Goal: Task Accomplishment & Management: Use online tool/utility

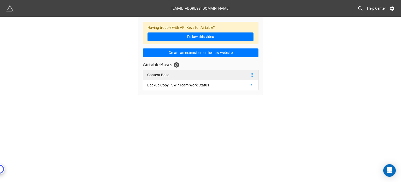
click at [185, 74] on link "Content Base" at bounding box center [201, 75] width 116 height 10
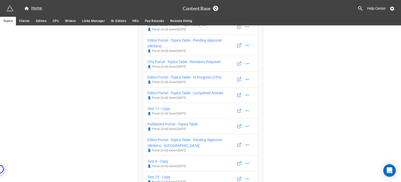
scroll to position [433, 0]
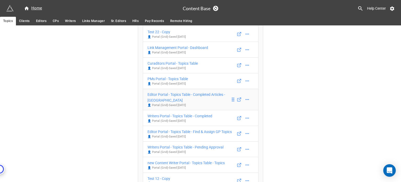
click at [206, 91] on div "Editor Portal - Topics Table - Completed Articles - WA" at bounding box center [189, 96] width 83 height 11
click at [190, 113] on div "Writers Portal - Topics Table - Completed" at bounding box center [180, 116] width 65 height 6
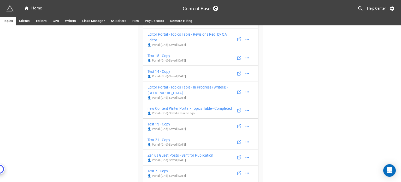
scroll to position [827, 0]
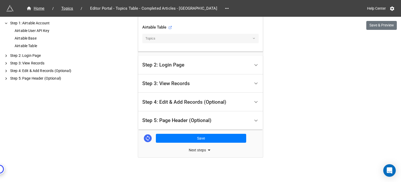
scroll to position [210, 0]
click at [220, 99] on div "Step 4: Edit & Add Records (Optional)" at bounding box center [184, 101] width 84 height 5
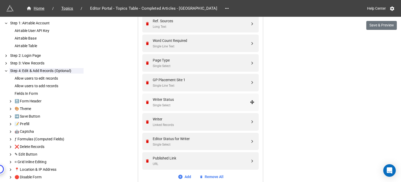
scroll to position [462, 0]
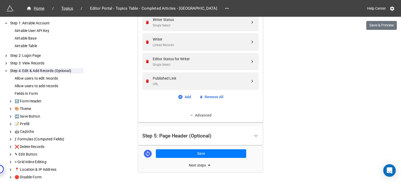
click at [203, 112] on link "Advanced" at bounding box center [200, 115] width 116 height 6
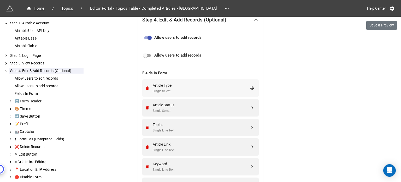
scroll to position [122, 0]
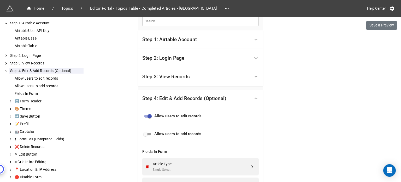
click at [214, 78] on div "Step 3: View Records" at bounding box center [196, 76] width 108 height 12
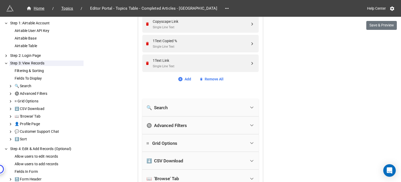
scroll to position [566, 0]
click at [210, 104] on div "🔍 Search" at bounding box center [197, 107] width 100 height 11
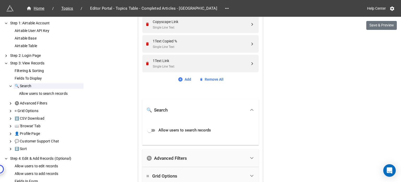
click at [153, 130] on input "checkbox" at bounding box center [149, 130] width 19 height 6
checkbox input "true"
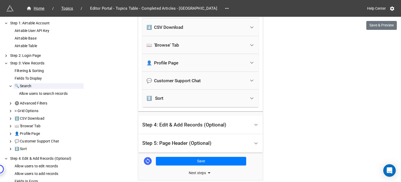
scroll to position [755, 0]
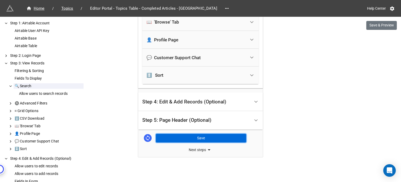
click at [201, 135] on button "Save" at bounding box center [201, 137] width 90 height 9
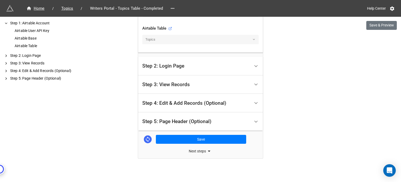
click at [235, 84] on div "Step 3: View Records" at bounding box center [196, 84] width 108 height 12
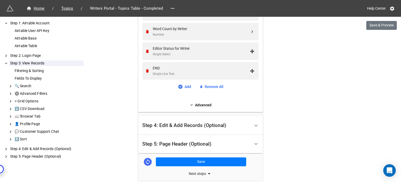
scroll to position [348, 0]
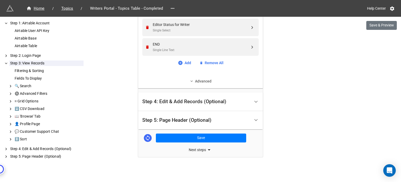
click at [204, 78] on link "Advanced" at bounding box center [200, 81] width 116 height 6
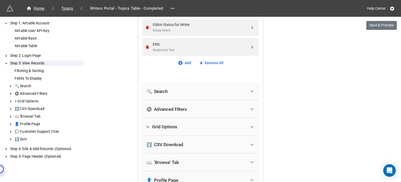
click at [202, 90] on div "🔍 Search" at bounding box center [197, 90] width 100 height 11
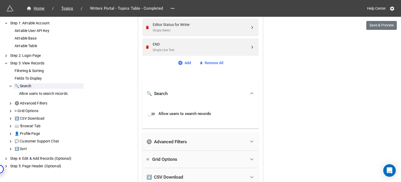
click at [149, 113] on input "checkbox" at bounding box center [149, 113] width 19 height 6
checkbox input "true"
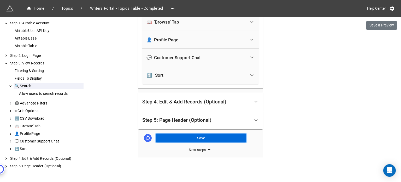
click at [205, 135] on button "Save" at bounding box center [201, 137] width 90 height 9
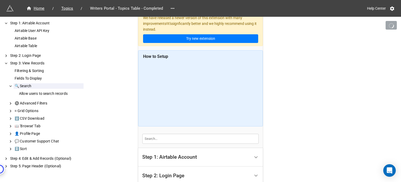
scroll to position [0, 0]
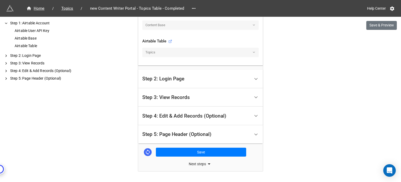
scroll to position [209, 0]
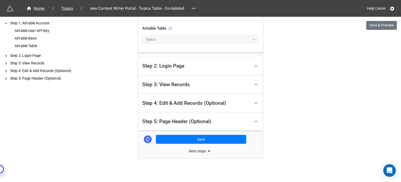
click at [200, 84] on div "Step 3: View Records" at bounding box center [196, 84] width 108 height 12
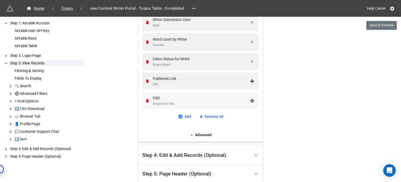
scroll to position [436, 0]
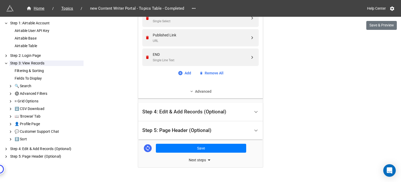
click at [203, 89] on link "Advanced" at bounding box center [200, 91] width 116 height 6
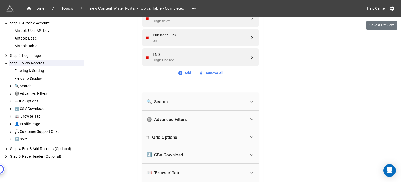
click at [201, 100] on div "🔍 Search" at bounding box center [197, 101] width 100 height 11
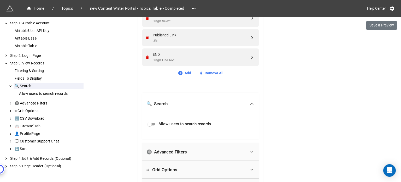
click at [153, 124] on input "checkbox" at bounding box center [149, 124] width 19 height 6
checkbox input "true"
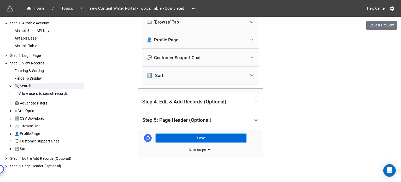
click at [207, 136] on button "Save" at bounding box center [201, 137] width 90 height 9
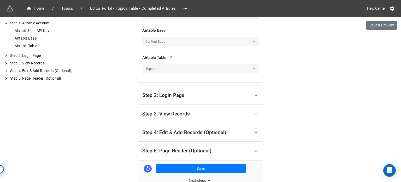
scroll to position [210, 0]
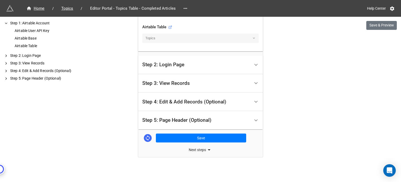
click at [227, 78] on div "Step 3: View Records" at bounding box center [196, 83] width 108 height 12
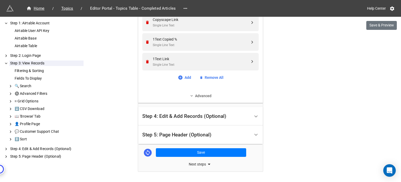
scroll to position [622, 0]
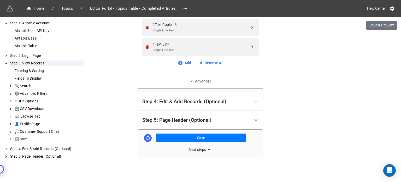
click at [203, 79] on link "Advanced" at bounding box center [200, 81] width 116 height 6
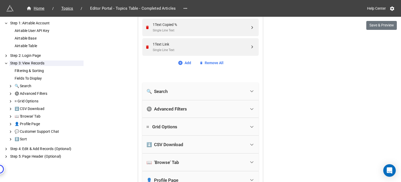
click at [196, 91] on div "🔍 Search" at bounding box center [197, 90] width 100 height 11
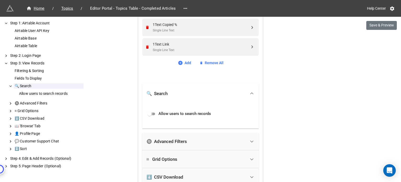
click at [150, 113] on input "checkbox" at bounding box center [149, 113] width 19 height 6
checkbox input "true"
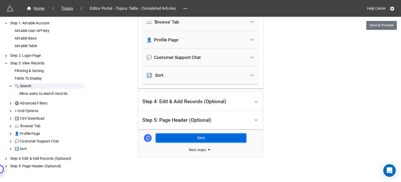
click at [202, 136] on button "Save" at bounding box center [201, 137] width 90 height 9
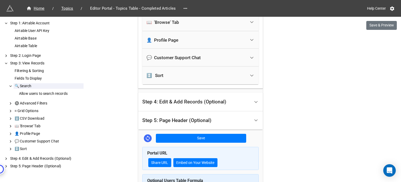
scroll to position [795, 0]
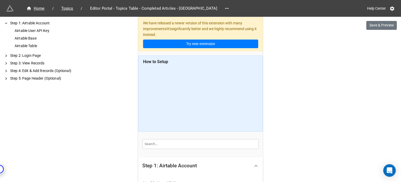
click at [250, 29] on div "We have released a newer version of this extension with many improvements! It's…" at bounding box center [200, 34] width 125 height 34
click at [246, 28] on div "We have released a newer version of this extension with many improvements! It's…" at bounding box center [200, 34] width 125 height 34
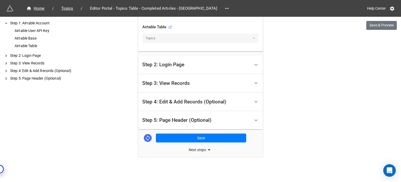
click at [236, 83] on div "Step 3: View Records" at bounding box center [196, 83] width 108 height 12
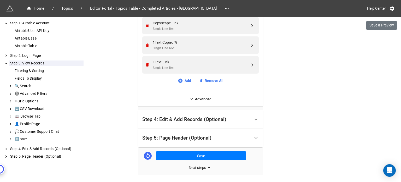
scroll to position [583, 0]
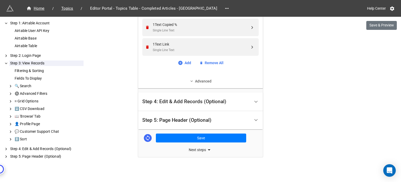
click at [207, 81] on link "Advanced" at bounding box center [200, 81] width 116 height 6
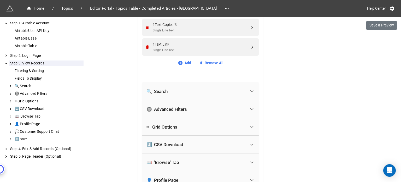
click at [207, 94] on div "🔍 Search" at bounding box center [197, 90] width 100 height 11
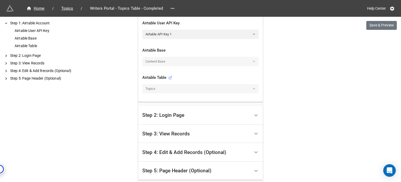
scroll to position [210, 0]
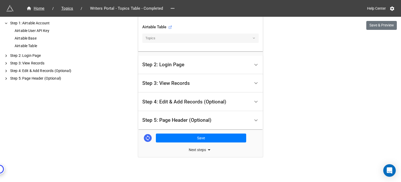
click at [203, 79] on div "Step 3: View Records" at bounding box center [196, 83] width 108 height 12
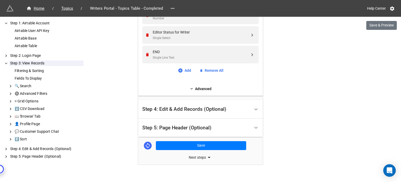
scroll to position [348, 0]
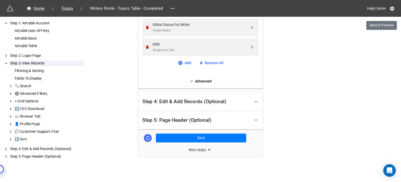
click at [204, 80] on link "Advanced" at bounding box center [200, 81] width 116 height 6
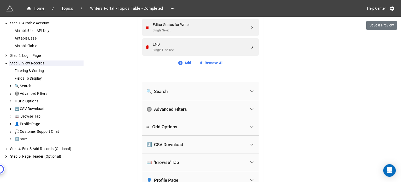
click at [200, 92] on div "🔍 Search" at bounding box center [197, 90] width 100 height 11
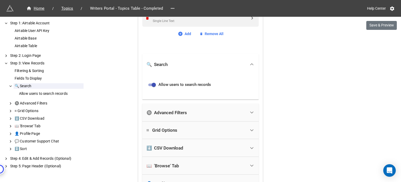
scroll to position [453, 0]
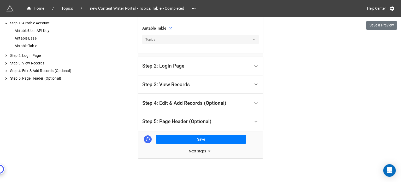
click at [217, 86] on div "Step 3: View Records" at bounding box center [196, 84] width 108 height 12
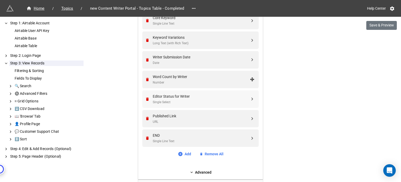
scroll to position [436, 0]
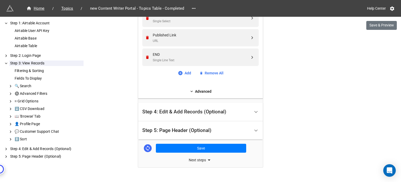
click at [204, 93] on link "Advanced" at bounding box center [200, 91] width 116 height 6
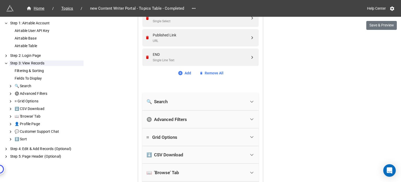
click at [204, 93] on div "🔍 Search" at bounding box center [200, 101] width 116 height 18
